Goal: Navigation & Orientation: Find specific page/section

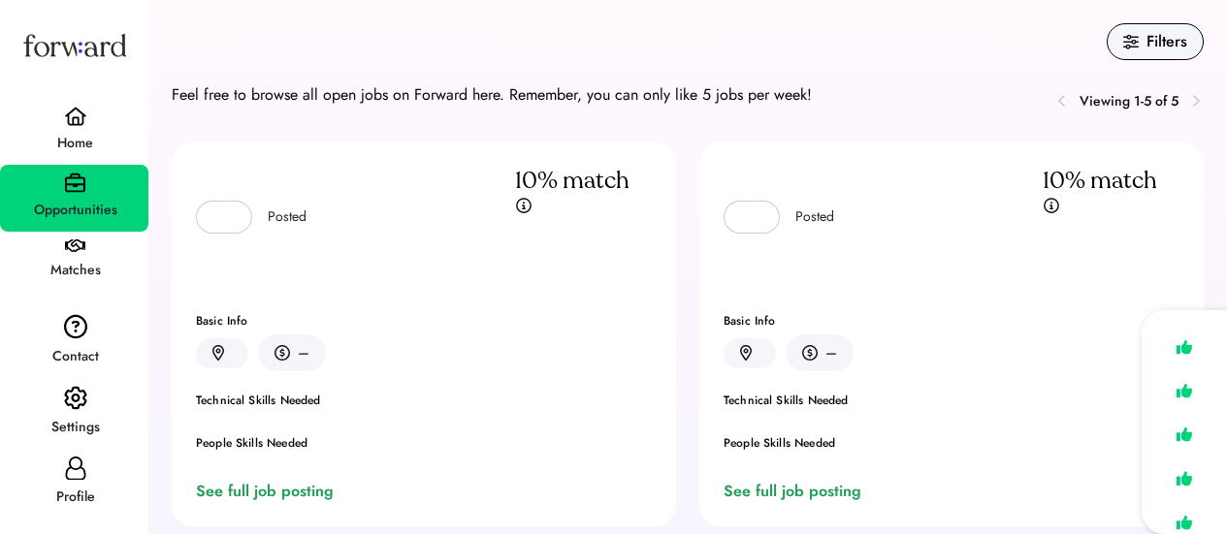
click at [219, 86] on div "Feel free to browse all open jobs on Forward here. Remember, you can only like …" at bounding box center [492, 94] width 640 height 23
